Goal: Submit feedback/report problem

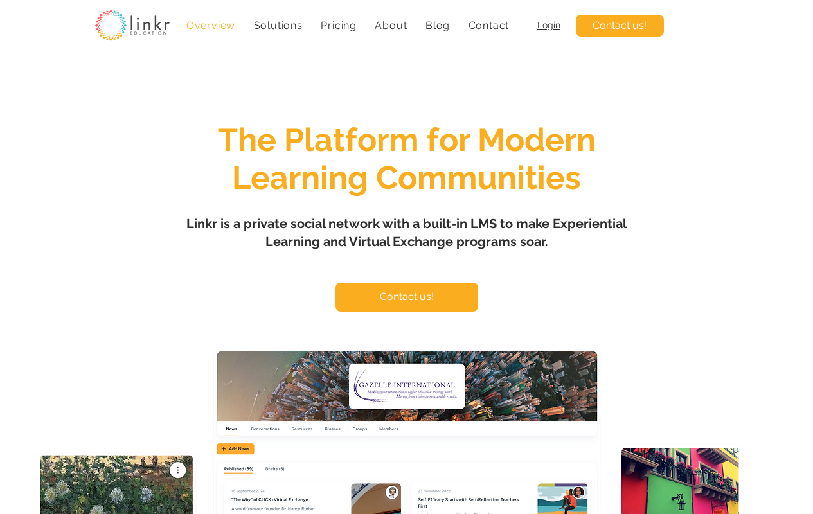
type input "Anya Willis"
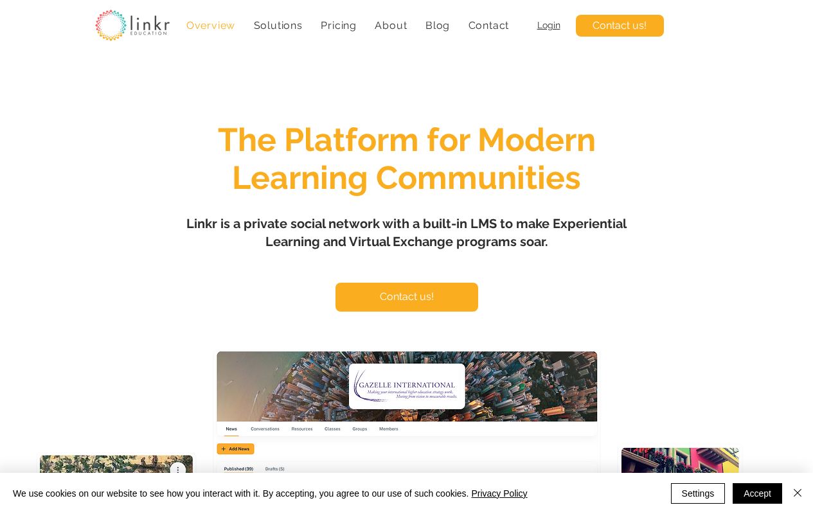
scroll to position [5310, 0]
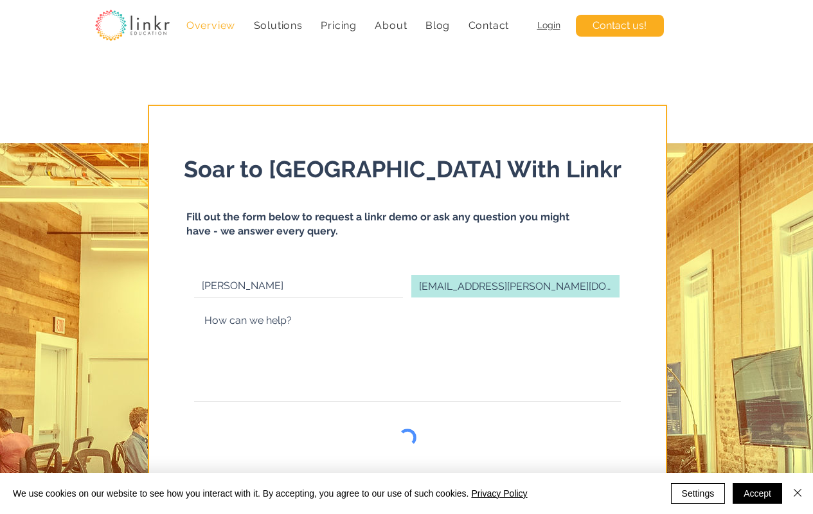
type input "anya.willis@fitkids.info"
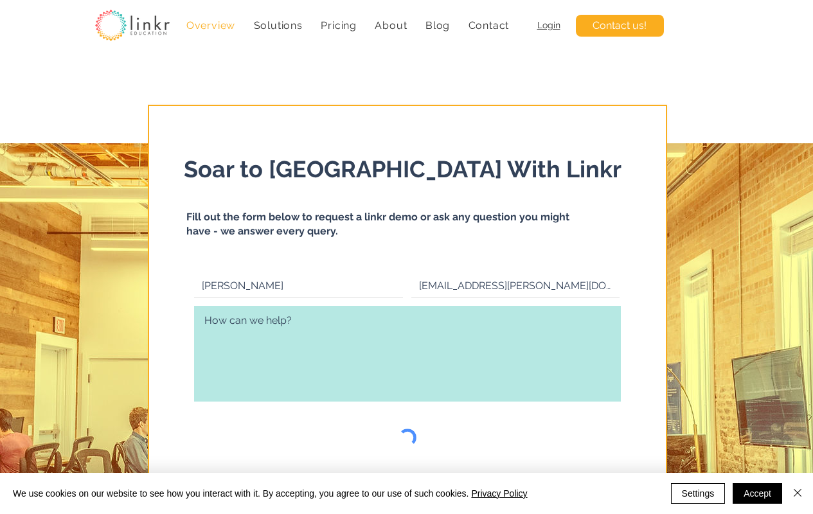
type textarea "Hi, After-school programs can provide many advantages for children, such as enh…"
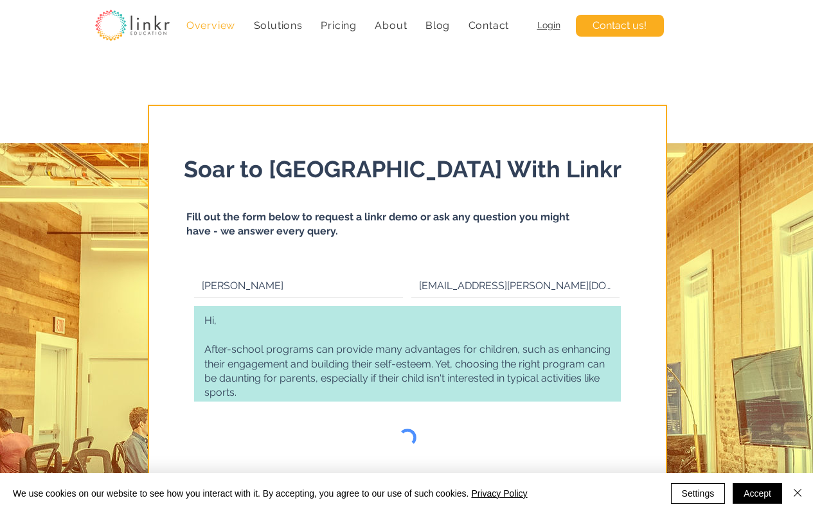
checkbox input "true"
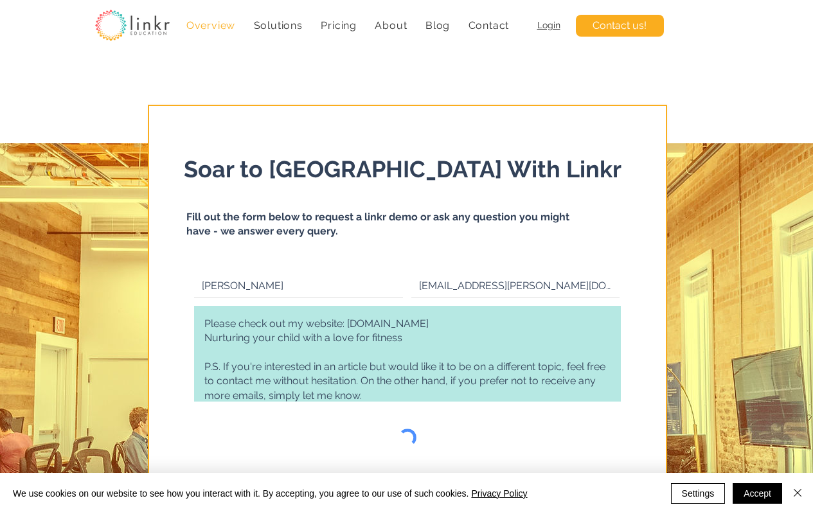
type textarea "Hi, After-school programs can provide many advantages for children, such as enh…"
